Goal: Find contact information: Find contact information

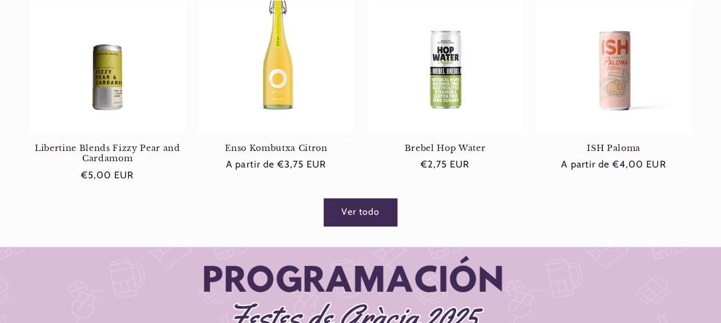
scroll to position [806, 0]
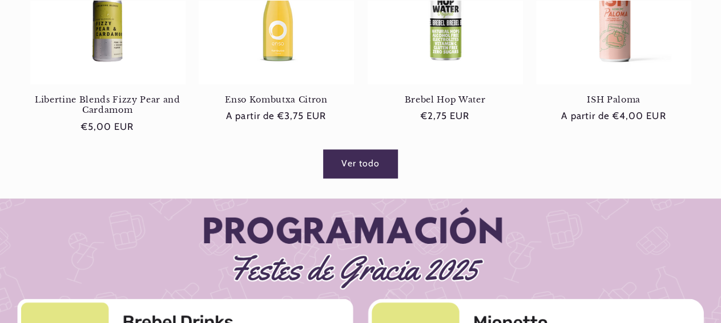
click at [359, 162] on link "Ver todo" at bounding box center [360, 164] width 74 height 28
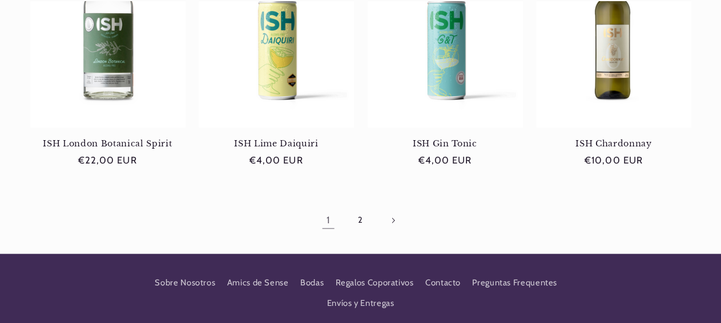
scroll to position [1118, 0]
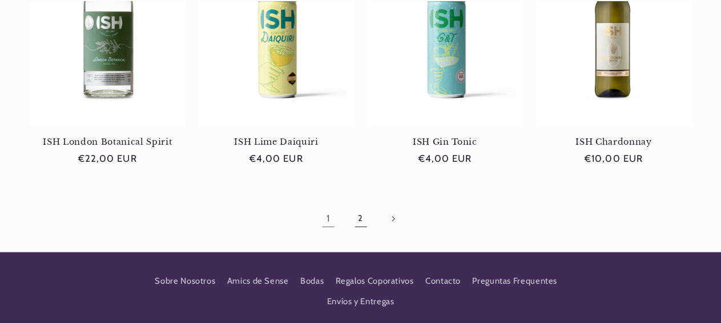
click at [360, 217] on link "2" at bounding box center [360, 218] width 26 height 26
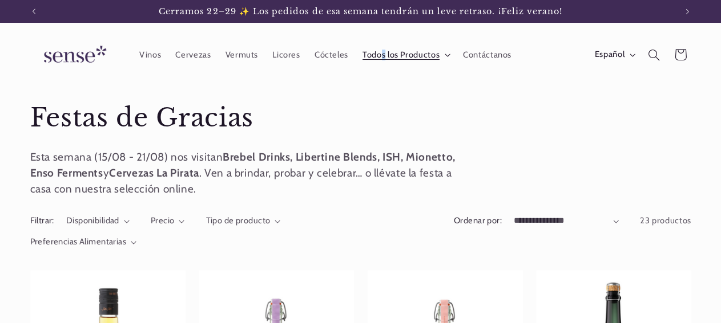
click at [381, 55] on span "Todos los Productos" at bounding box center [400, 55] width 77 height 11
click at [333, 50] on span "Cócteles" at bounding box center [331, 55] width 34 height 11
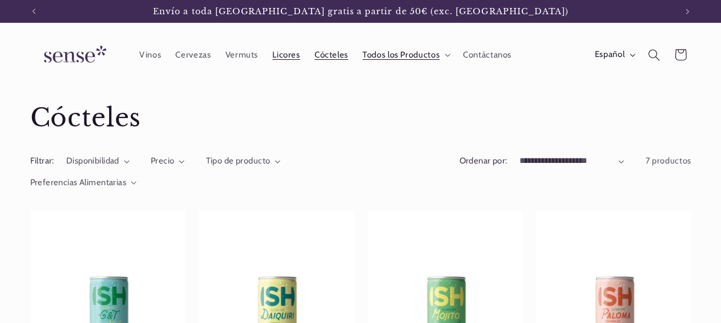
click at [288, 56] on span "Licores" at bounding box center [285, 55] width 27 height 11
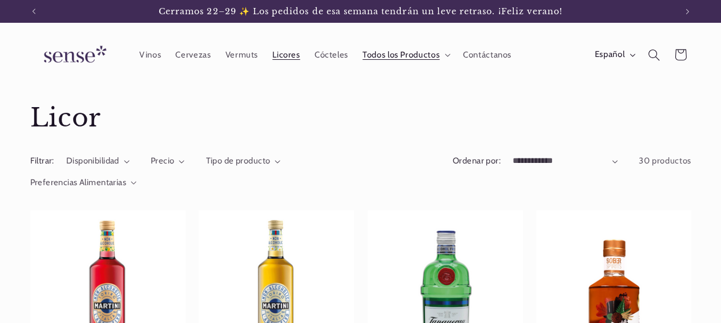
drag, startPoint x: 719, startPoint y: 45, endPoint x: 721, endPoint y: 70, distance: 25.1
click at [720, 70] on html "Ir directamente al contenido Cerramos 22–29 ✨ Los pedidos de esa semana tendrán…" at bounding box center [360, 161] width 721 height 323
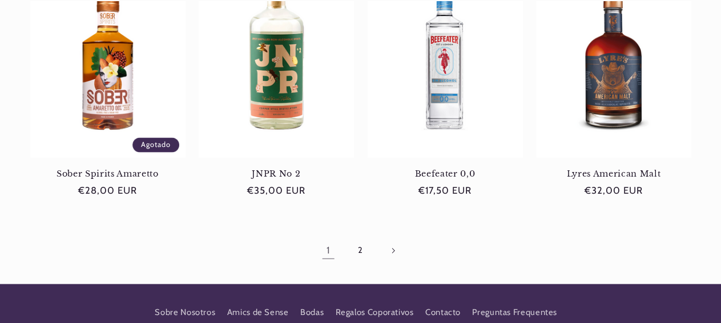
scroll to position [1017, 0]
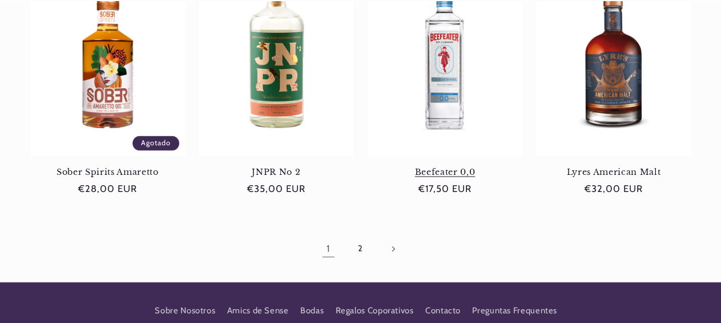
click at [448, 167] on link "Beefeater 0,0" at bounding box center [444, 172] width 155 height 10
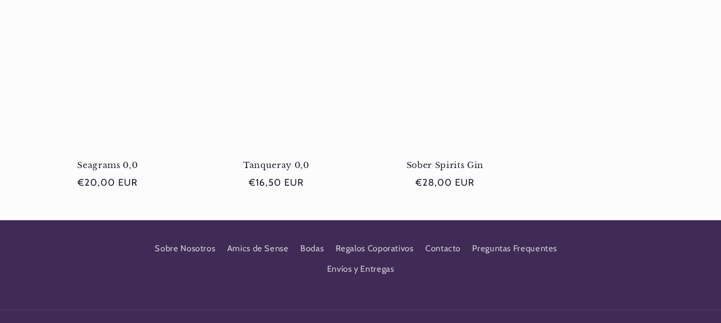
scroll to position [900, 0]
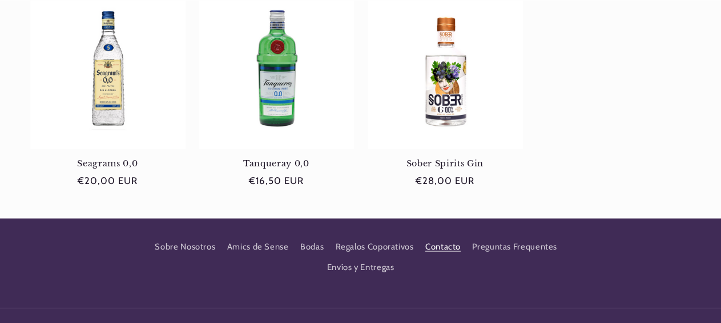
click at [446, 246] on link "Contacto" at bounding box center [442, 247] width 35 height 21
